Goal: Task Accomplishment & Management: Use online tool/utility

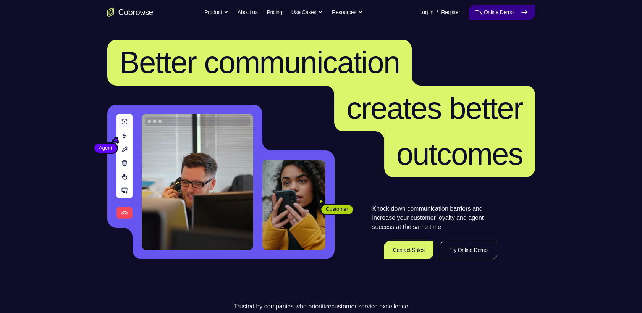
click at [504, 8] on link "Try Online Demo" at bounding box center [502, 12] width 66 height 15
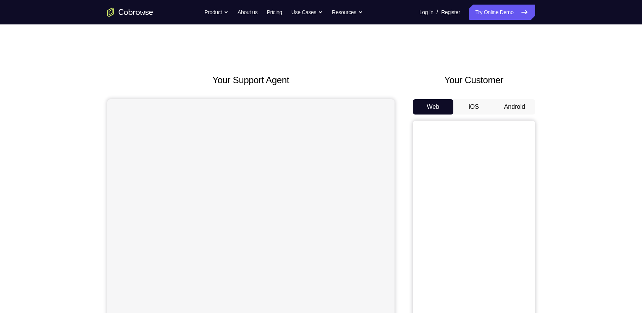
click at [522, 99] on button "Android" at bounding box center [514, 106] width 41 height 15
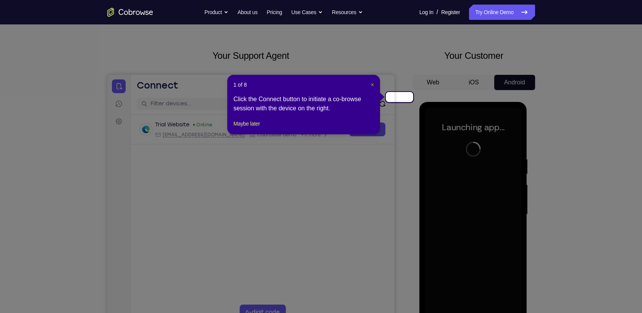
click at [373, 82] on span "×" at bounding box center [372, 85] width 3 height 6
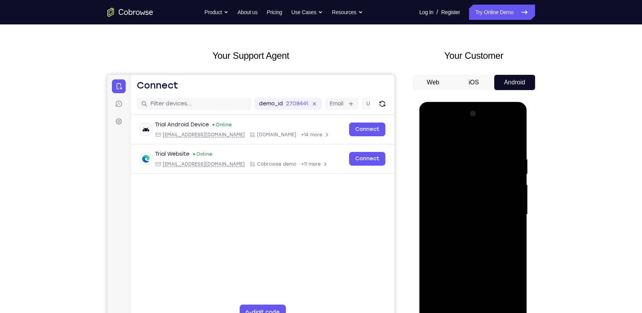
click at [472, 313] on div at bounding box center [473, 215] width 96 height 214
click at [502, 289] on div at bounding box center [473, 215] width 96 height 214
click at [477, 136] on div at bounding box center [473, 215] width 96 height 214
click at [507, 206] on div at bounding box center [473, 215] width 96 height 214
click at [464, 230] on div at bounding box center [473, 215] width 96 height 214
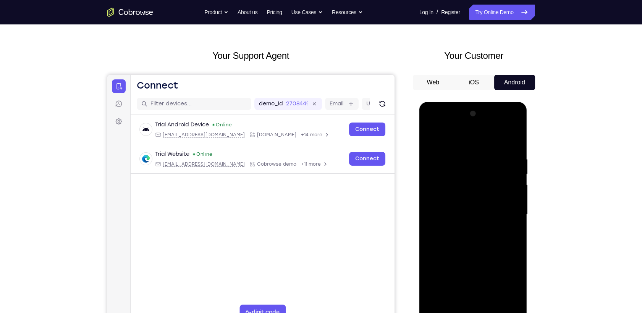
click at [472, 206] on div at bounding box center [473, 215] width 96 height 214
click at [466, 201] on div at bounding box center [473, 215] width 96 height 214
click at [458, 214] on div at bounding box center [473, 215] width 96 height 214
click at [451, 238] on div at bounding box center [473, 215] width 96 height 214
click at [465, 238] on div at bounding box center [473, 215] width 96 height 214
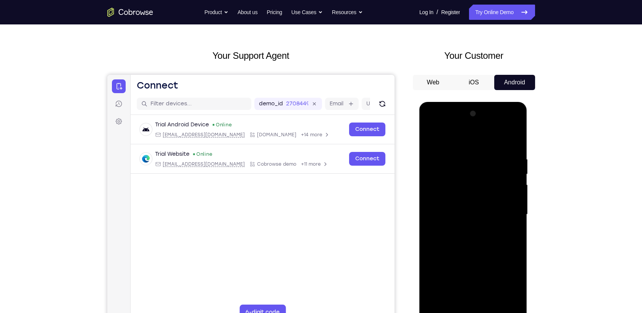
click at [510, 225] on div at bounding box center [473, 215] width 96 height 214
click at [492, 217] on div at bounding box center [473, 215] width 96 height 214
click at [491, 237] on div at bounding box center [473, 215] width 96 height 214
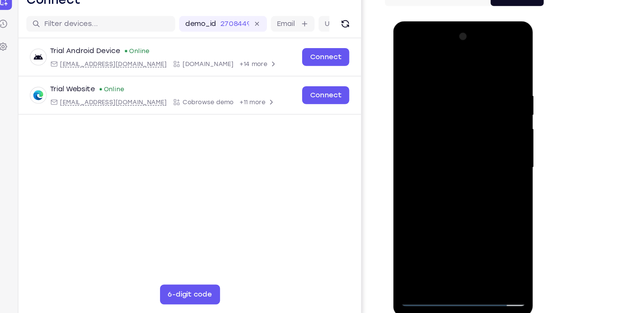
scroll to position [38, 0]
click at [454, 165] on div at bounding box center [447, 134] width 96 height 214
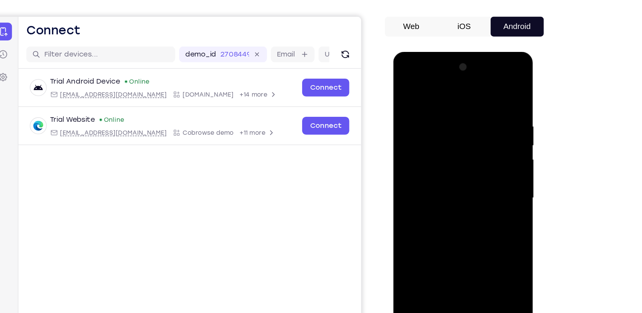
scroll to position [37, 0]
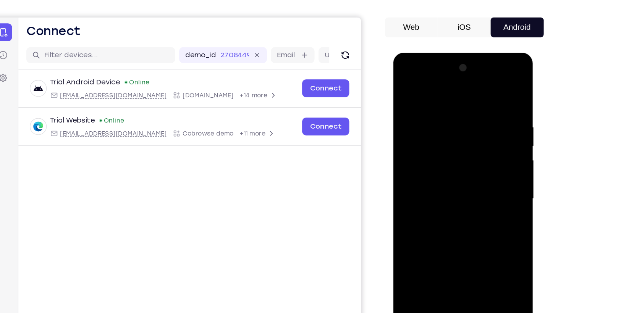
click at [428, 257] on div at bounding box center [447, 165] width 96 height 214
click at [443, 89] on div at bounding box center [447, 165] width 96 height 214
click at [443, 128] on div at bounding box center [447, 165] width 96 height 214
click at [407, 87] on div at bounding box center [447, 165] width 96 height 214
click at [440, 160] on div at bounding box center [447, 165] width 96 height 214
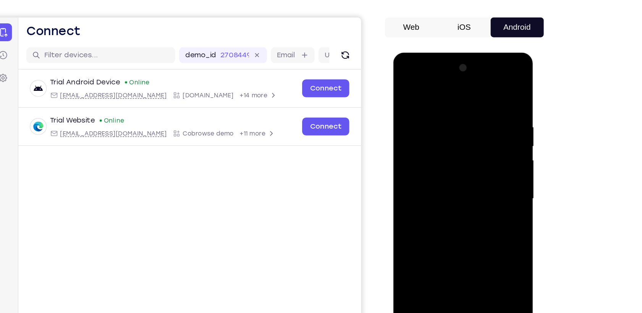
click at [407, 87] on div at bounding box center [447, 165] width 96 height 214
drag, startPoint x: 444, startPoint y: 175, endPoint x: 443, endPoint y: 130, distance: 44.3
click at [443, 130] on div at bounding box center [447, 165] width 96 height 214
click at [433, 139] on div at bounding box center [447, 165] width 96 height 214
click at [445, 104] on div at bounding box center [447, 165] width 96 height 214
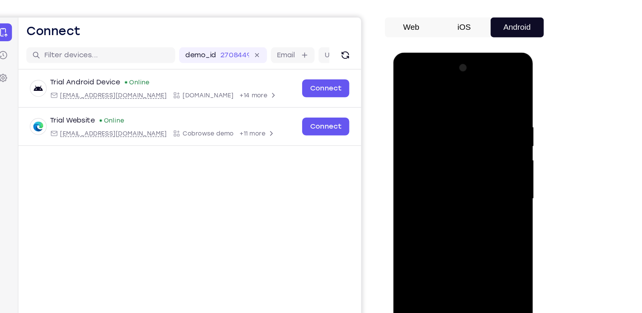
click at [460, 191] on div at bounding box center [447, 165] width 96 height 214
click at [406, 90] on div at bounding box center [447, 165] width 96 height 214
drag, startPoint x: 435, startPoint y: 165, endPoint x: 430, endPoint y: 121, distance: 44.2
click at [430, 121] on div at bounding box center [447, 165] width 96 height 214
click at [435, 150] on div at bounding box center [447, 165] width 96 height 214
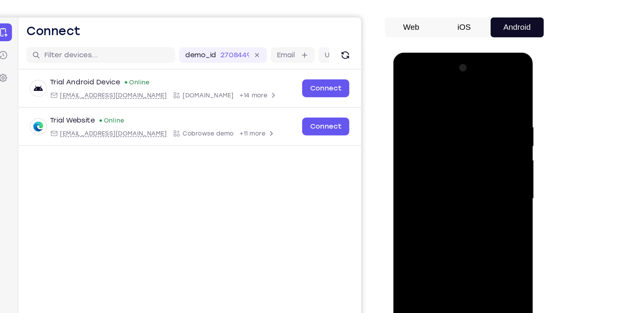
click at [407, 87] on div at bounding box center [447, 165] width 96 height 214
drag, startPoint x: 432, startPoint y: 171, endPoint x: 431, endPoint y: 107, distance: 64.2
click at [431, 107] on div at bounding box center [447, 165] width 96 height 214
click at [441, 138] on div at bounding box center [447, 165] width 96 height 214
click at [407, 90] on div at bounding box center [447, 165] width 96 height 214
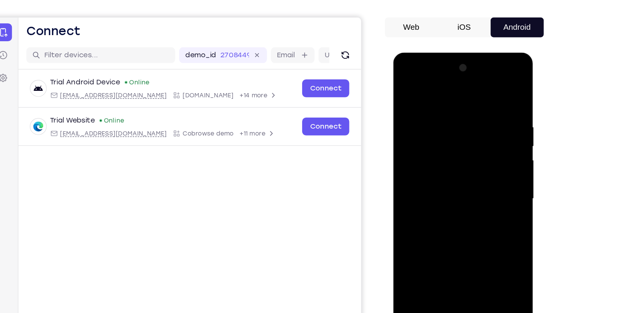
drag, startPoint x: 440, startPoint y: 165, endPoint x: 443, endPoint y: 123, distance: 42.1
click at [443, 123] on div at bounding box center [447, 165] width 96 height 214
drag, startPoint x: 446, startPoint y: 170, endPoint x: 448, endPoint y: 131, distance: 39.8
click at [448, 131] on div at bounding box center [447, 165] width 96 height 214
click at [490, 142] on div at bounding box center [447, 165] width 96 height 214
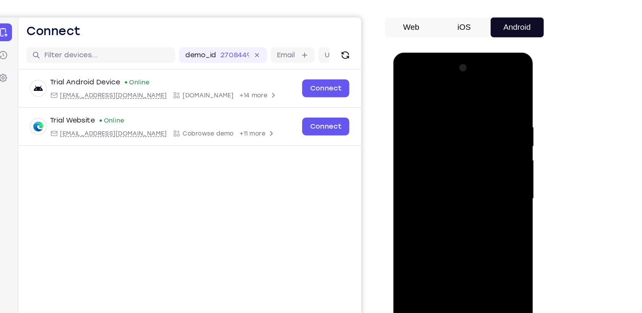
click at [490, 213] on div at bounding box center [447, 165] width 96 height 214
click at [488, 143] on div at bounding box center [447, 165] width 96 height 214
click at [488, 113] on div at bounding box center [447, 165] width 96 height 214
click at [486, 103] on div at bounding box center [447, 165] width 96 height 214
click at [472, 101] on div at bounding box center [447, 165] width 96 height 214
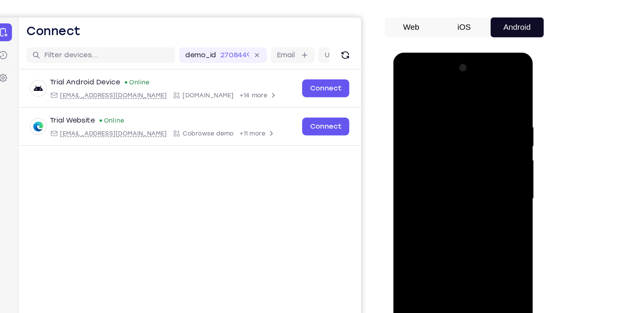
click at [406, 87] on div at bounding box center [447, 165] width 96 height 214
drag, startPoint x: 464, startPoint y: 103, endPoint x: 470, endPoint y: 160, distance: 56.5
click at [470, 160] on div at bounding box center [447, 165] width 96 height 214
click at [486, 109] on div at bounding box center [447, 165] width 96 height 214
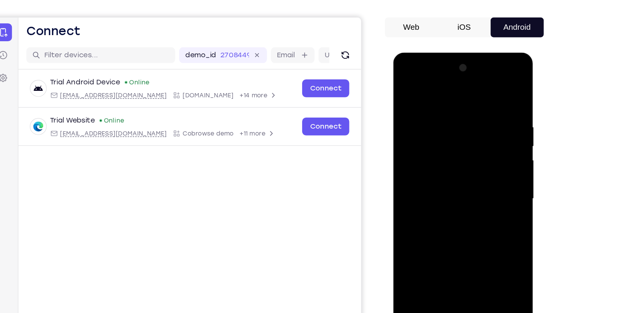
click at [457, 142] on div at bounding box center [447, 165] width 96 height 214
click at [409, 87] on div at bounding box center [447, 165] width 96 height 214
click at [483, 112] on div at bounding box center [447, 165] width 96 height 214
click at [467, 125] on div at bounding box center [447, 165] width 96 height 214
click at [407, 89] on div at bounding box center [447, 165] width 96 height 214
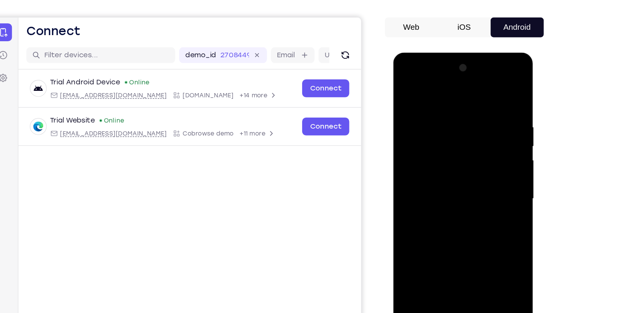
click at [431, 138] on div at bounding box center [447, 165] width 96 height 214
click at [409, 88] on div at bounding box center [447, 165] width 96 height 214
click at [432, 135] on div at bounding box center [447, 165] width 96 height 214
click at [409, 88] on div at bounding box center [447, 165] width 96 height 214
click at [487, 87] on div at bounding box center [447, 165] width 96 height 214
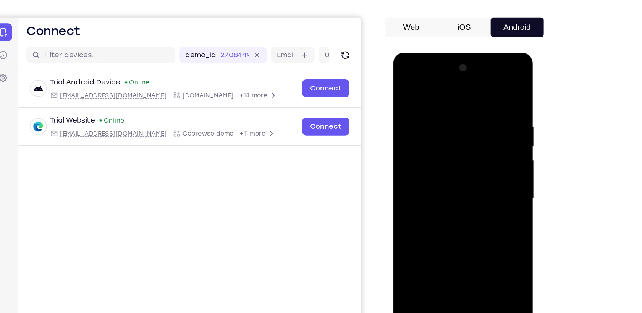
click at [409, 252] on div at bounding box center [447, 165] width 96 height 214
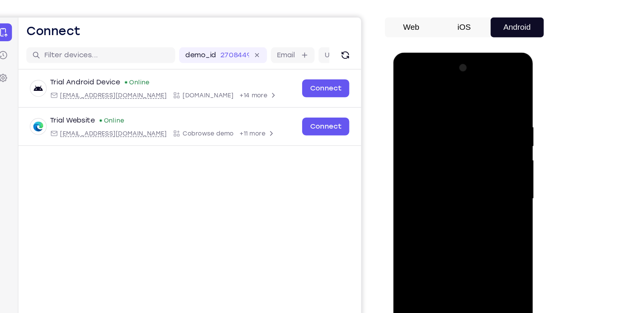
drag, startPoint x: 447, startPoint y: 94, endPoint x: 453, endPoint y: 232, distance: 137.6
click at [453, 232] on div at bounding box center [447, 165] width 96 height 214
click at [439, 112] on div at bounding box center [447, 165] width 96 height 214
click at [488, 91] on div at bounding box center [447, 165] width 96 height 214
click at [461, 107] on div at bounding box center [447, 165] width 96 height 214
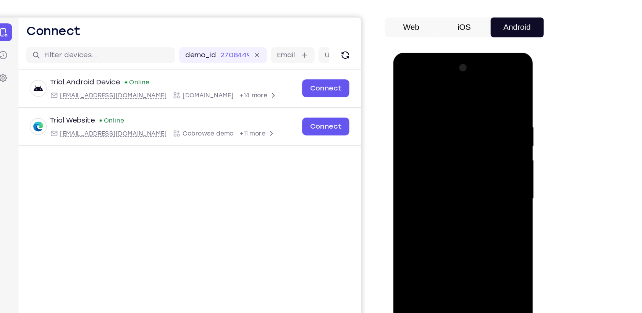
click at [486, 94] on div at bounding box center [447, 165] width 96 height 214
click at [479, 253] on div at bounding box center [447, 165] width 96 height 214
click at [445, 177] on div at bounding box center [447, 165] width 96 height 214
click at [444, 100] on div at bounding box center [447, 165] width 96 height 214
click at [404, 85] on div at bounding box center [447, 165] width 96 height 214
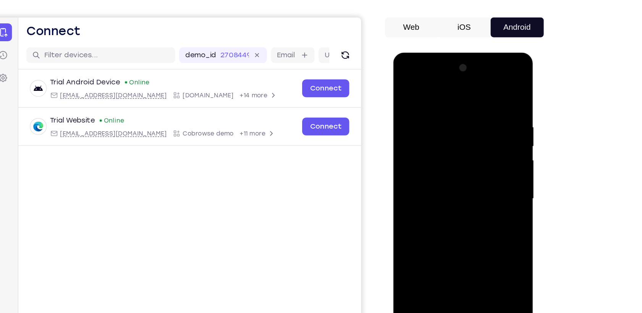
click at [484, 181] on div at bounding box center [447, 165] width 96 height 214
click at [433, 98] on div at bounding box center [447, 165] width 96 height 214
click at [407, 87] on div at bounding box center [447, 165] width 96 height 214
click at [417, 252] on div at bounding box center [447, 165] width 96 height 214
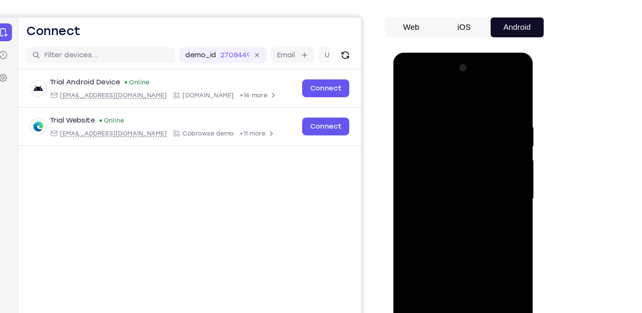
click at [417, 252] on div at bounding box center [447, 165] width 96 height 214
drag, startPoint x: 449, startPoint y: 91, endPoint x: 451, endPoint y: 217, distance: 126.0
click at [451, 217] on div at bounding box center [447, 165] width 96 height 214
click at [436, 108] on div at bounding box center [447, 165] width 96 height 214
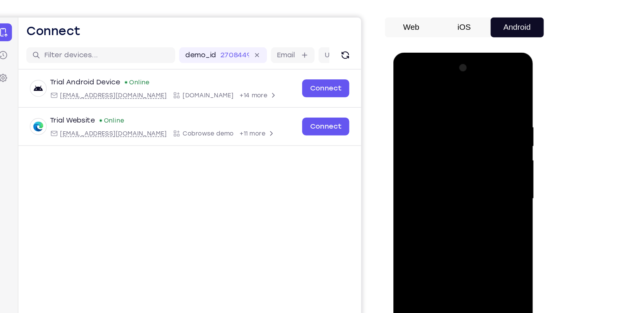
click at [486, 128] on div at bounding box center [447, 165] width 96 height 214
click at [484, 93] on div at bounding box center [447, 165] width 96 height 214
click at [485, 90] on div at bounding box center [447, 165] width 96 height 214
drag, startPoint x: 467, startPoint y: 208, endPoint x: 475, endPoint y: 112, distance: 96.6
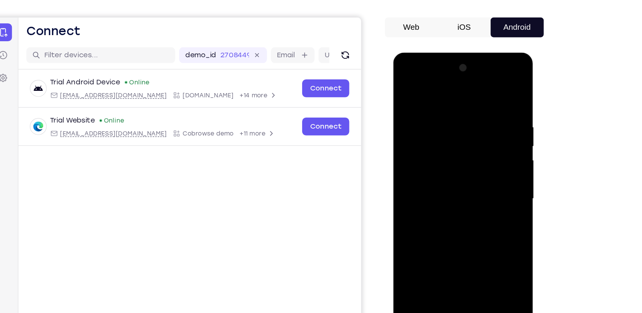
click at [475, 112] on div at bounding box center [447, 165] width 96 height 214
drag, startPoint x: 470, startPoint y: 201, endPoint x: 471, endPoint y: 108, distance: 92.4
click at [471, 108] on div at bounding box center [447, 165] width 96 height 214
drag, startPoint x: 475, startPoint y: 204, endPoint x: 479, endPoint y: 95, distance: 109.3
click at [479, 95] on div at bounding box center [447, 165] width 96 height 214
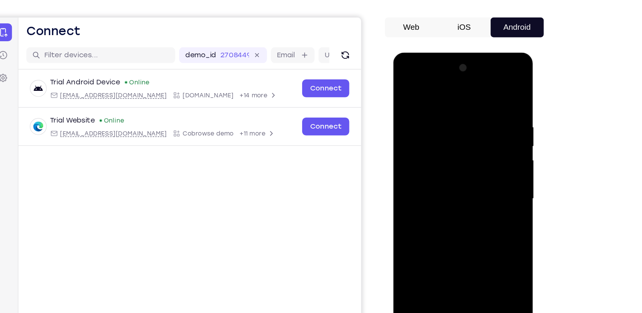
drag, startPoint x: 469, startPoint y: 205, endPoint x: 470, endPoint y: 87, distance: 118.8
click at [470, 87] on div at bounding box center [447, 165] width 96 height 214
drag, startPoint x: 473, startPoint y: 209, endPoint x: 470, endPoint y: 130, distance: 79.5
click at [470, 130] on div at bounding box center [447, 165] width 96 height 214
drag, startPoint x: 474, startPoint y: 240, endPoint x: 473, endPoint y: 134, distance: 105.4
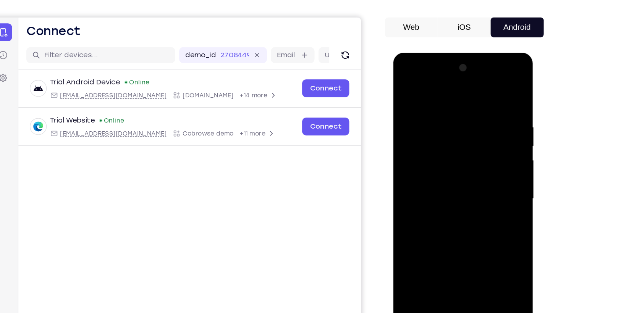
click at [473, 134] on div at bounding box center [447, 165] width 96 height 214
drag, startPoint x: 471, startPoint y: 156, endPoint x: 481, endPoint y: 114, distance: 43.4
click at [481, 114] on div at bounding box center [447, 165] width 96 height 214
drag, startPoint x: 475, startPoint y: 197, endPoint x: 475, endPoint y: 143, distance: 53.8
click at [475, 143] on div at bounding box center [447, 165] width 96 height 214
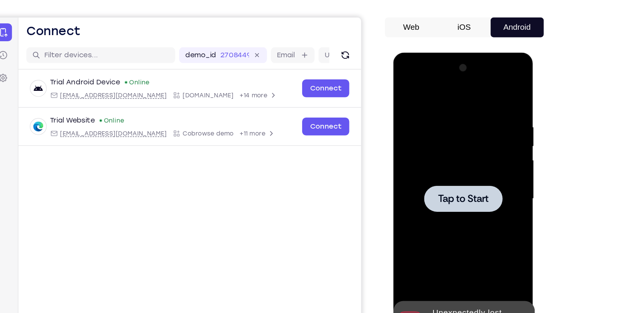
drag, startPoint x: 460, startPoint y: 232, endPoint x: 470, endPoint y: 111, distance: 121.9
click at [470, 111] on div at bounding box center [447, 165] width 96 height 214
